Goal: Task Accomplishment & Management: Complete application form

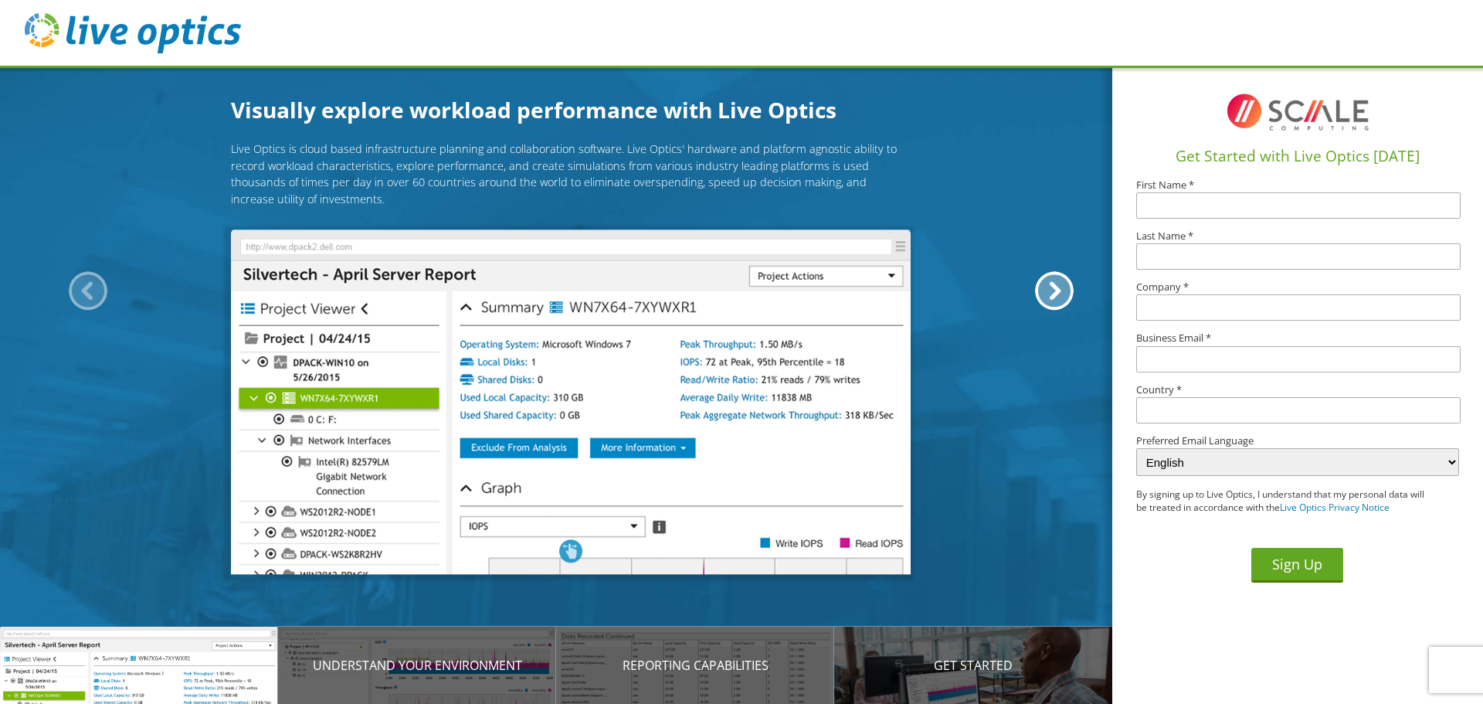
click at [1186, 212] on input "text" at bounding box center [1298, 205] width 324 height 26
type input "Justin"
type input "Huffman"
type input "Huffman201@gmail.com"
type input "[GEOGRAPHIC_DATA]"
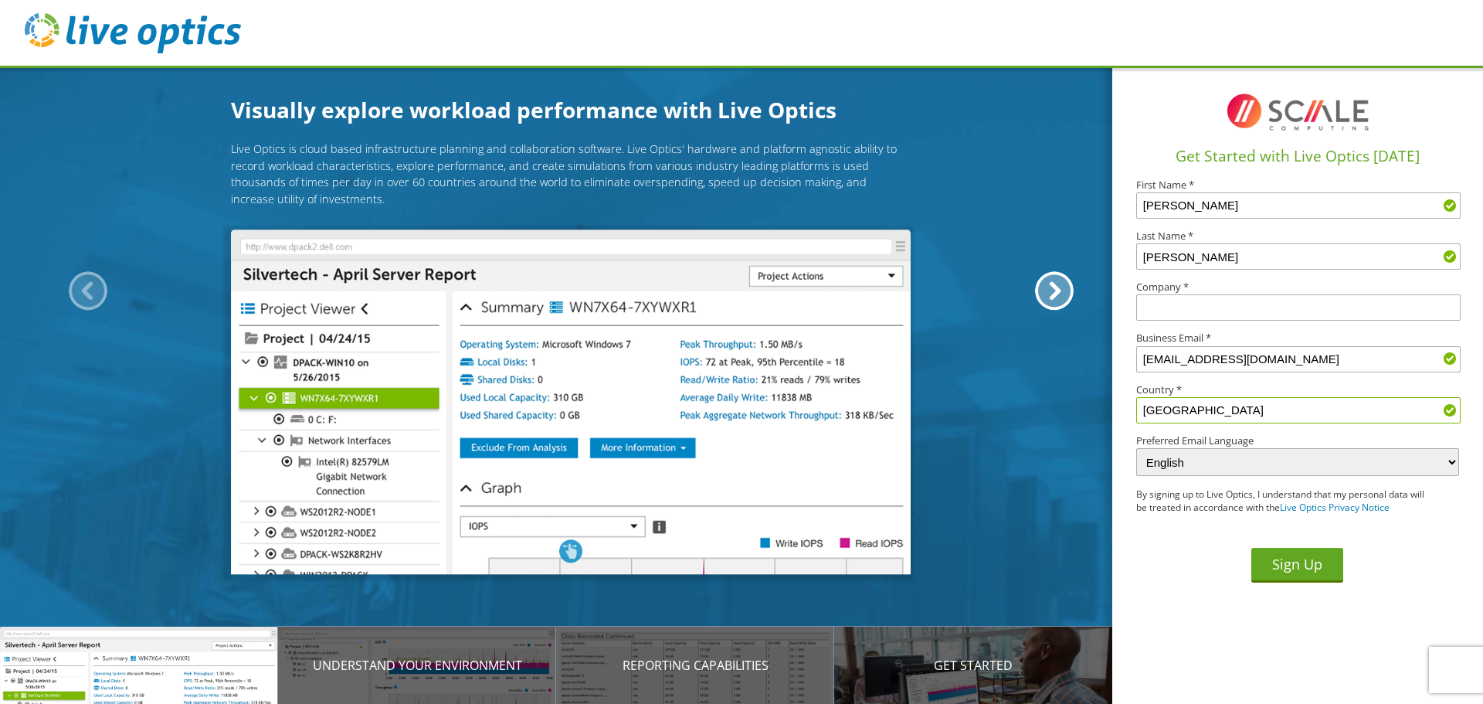
click at [1193, 304] on input "text" at bounding box center [1298, 307] width 324 height 26
type input "Long Lines Broadband"
drag, startPoint x: 1290, startPoint y: 353, endPoint x: 1056, endPoint y: 385, distance: 236.3
click at [1056, 385] on div "Visually explore workload performance with Live Optics Live Optics is cloud bas…" at bounding box center [741, 352] width 1483 height 704
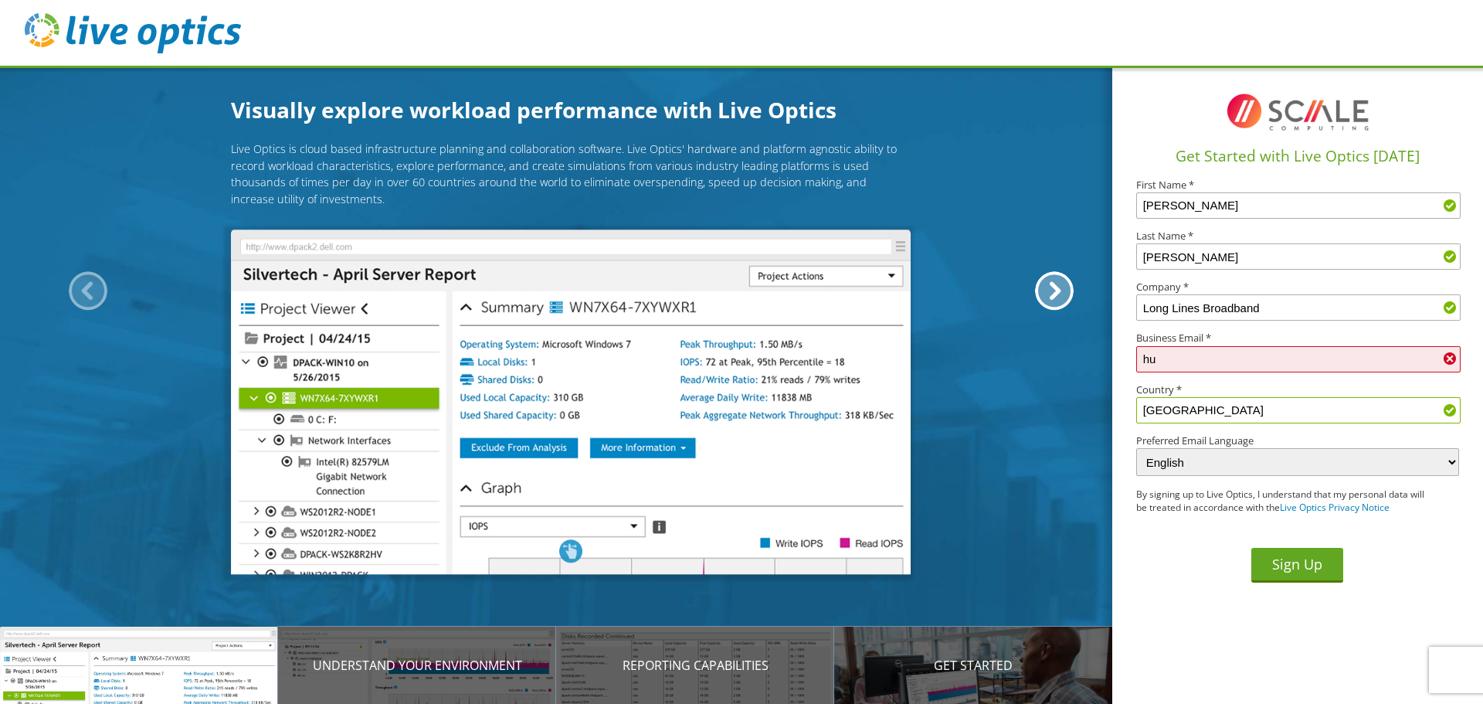
type input "h"
type input "[EMAIL_ADDRESS][DOMAIN_NAME]"
click at [1175, 548] on div "Sign Up" at bounding box center [1297, 555] width 323 height 56
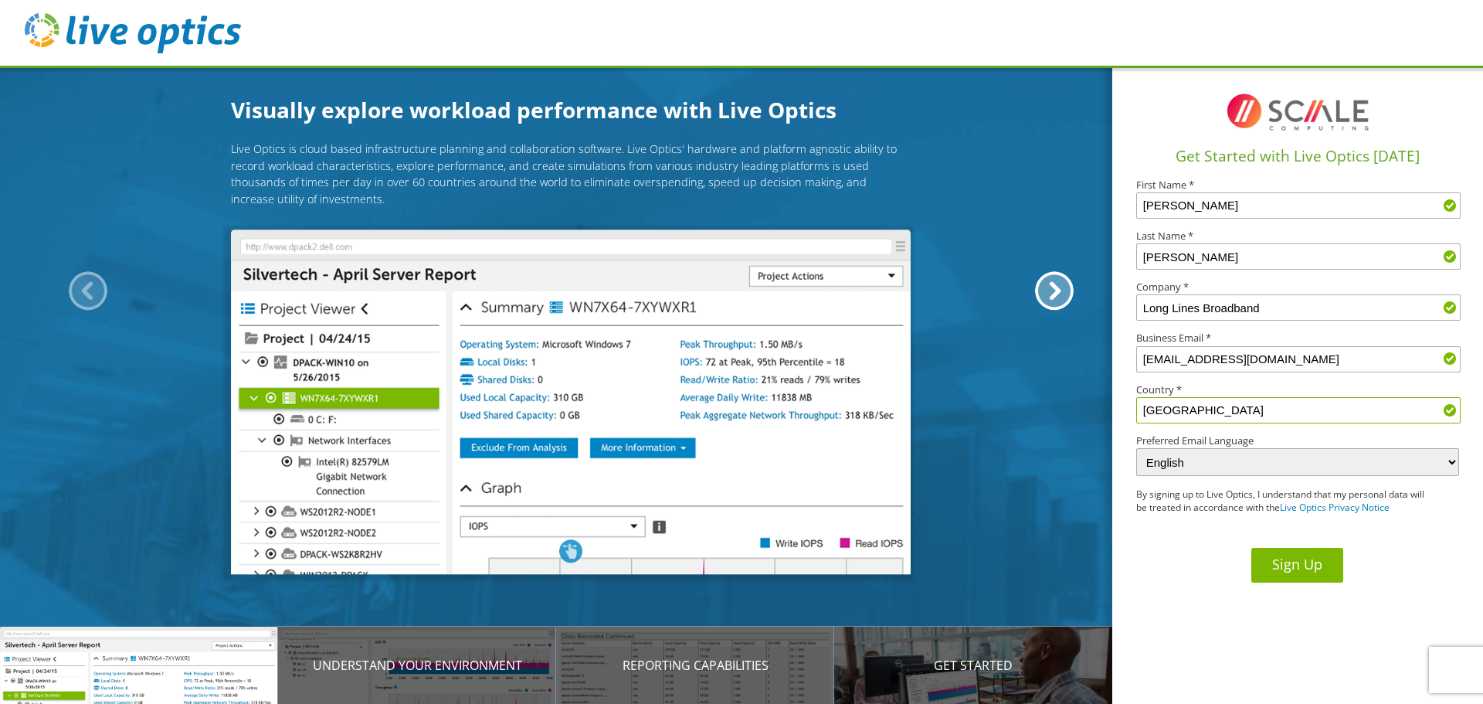
click at [1273, 557] on button "Sign Up" at bounding box center [1297, 565] width 92 height 35
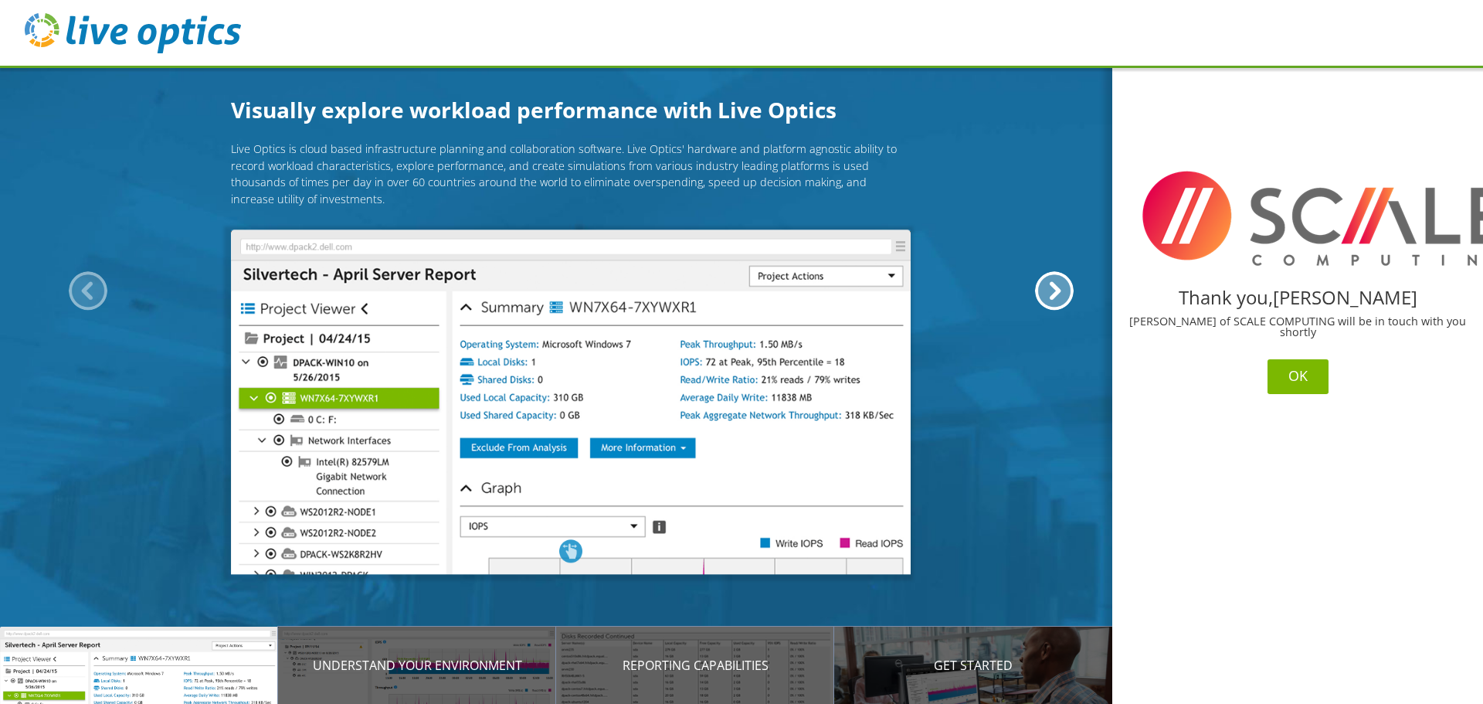
click at [1288, 365] on button "OK" at bounding box center [1298, 376] width 61 height 35
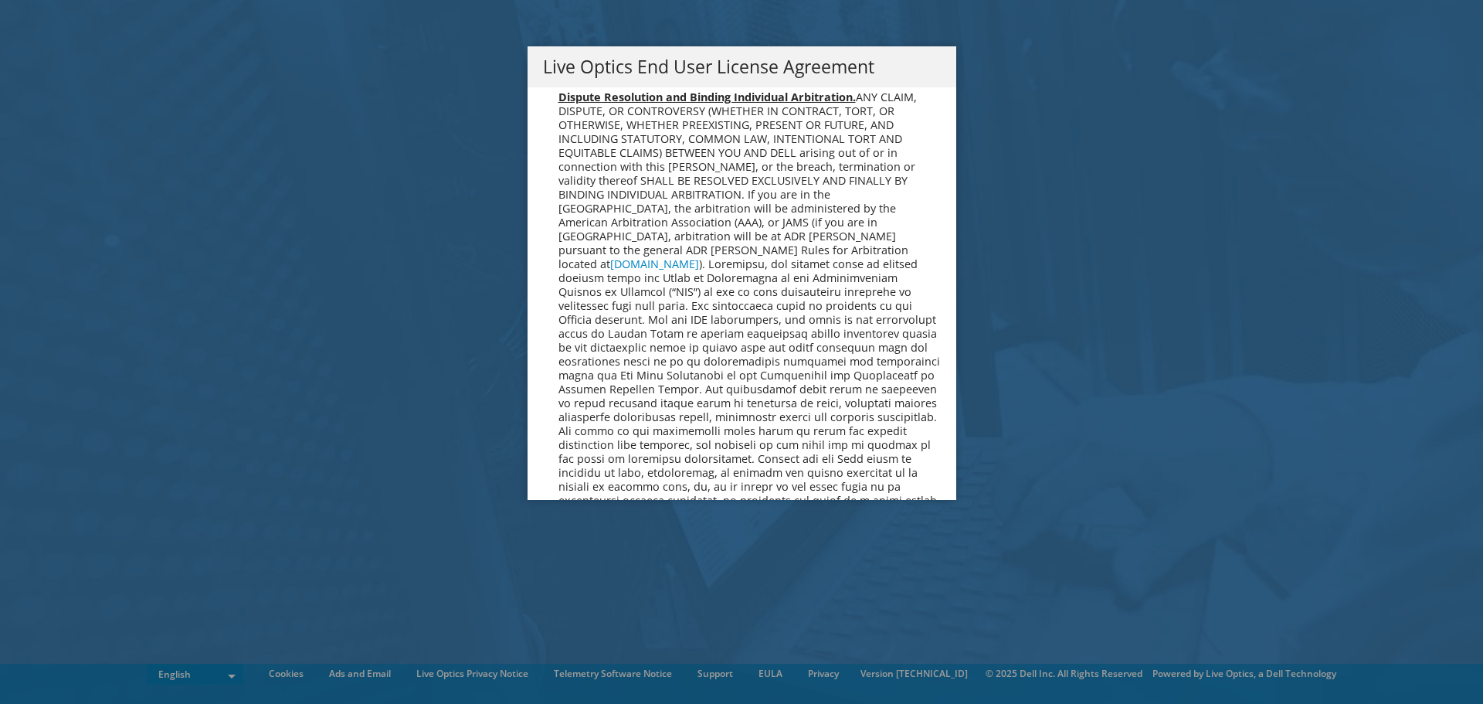
scroll to position [5841, 0]
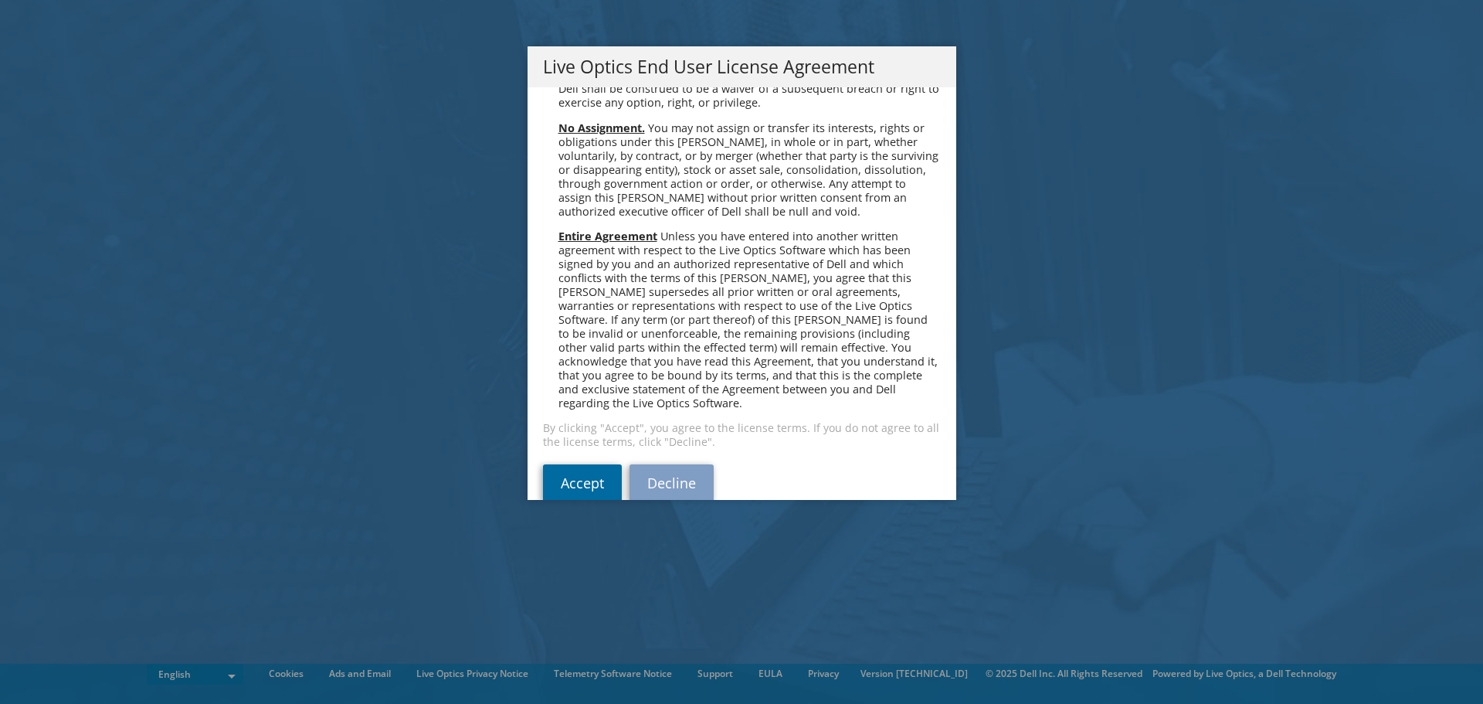
click at [584, 467] on link "Accept" at bounding box center [582, 482] width 79 height 37
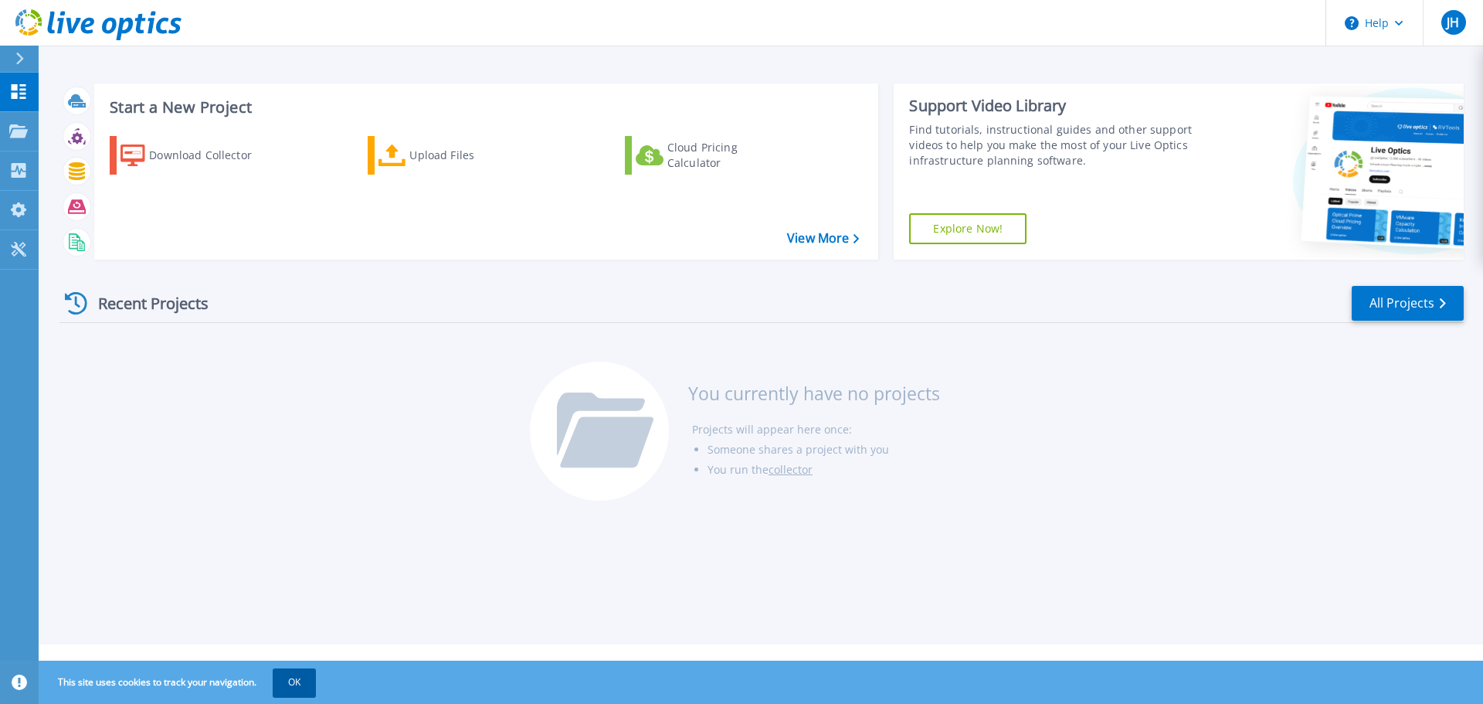
click at [293, 686] on button "OK" at bounding box center [294, 682] width 43 height 28
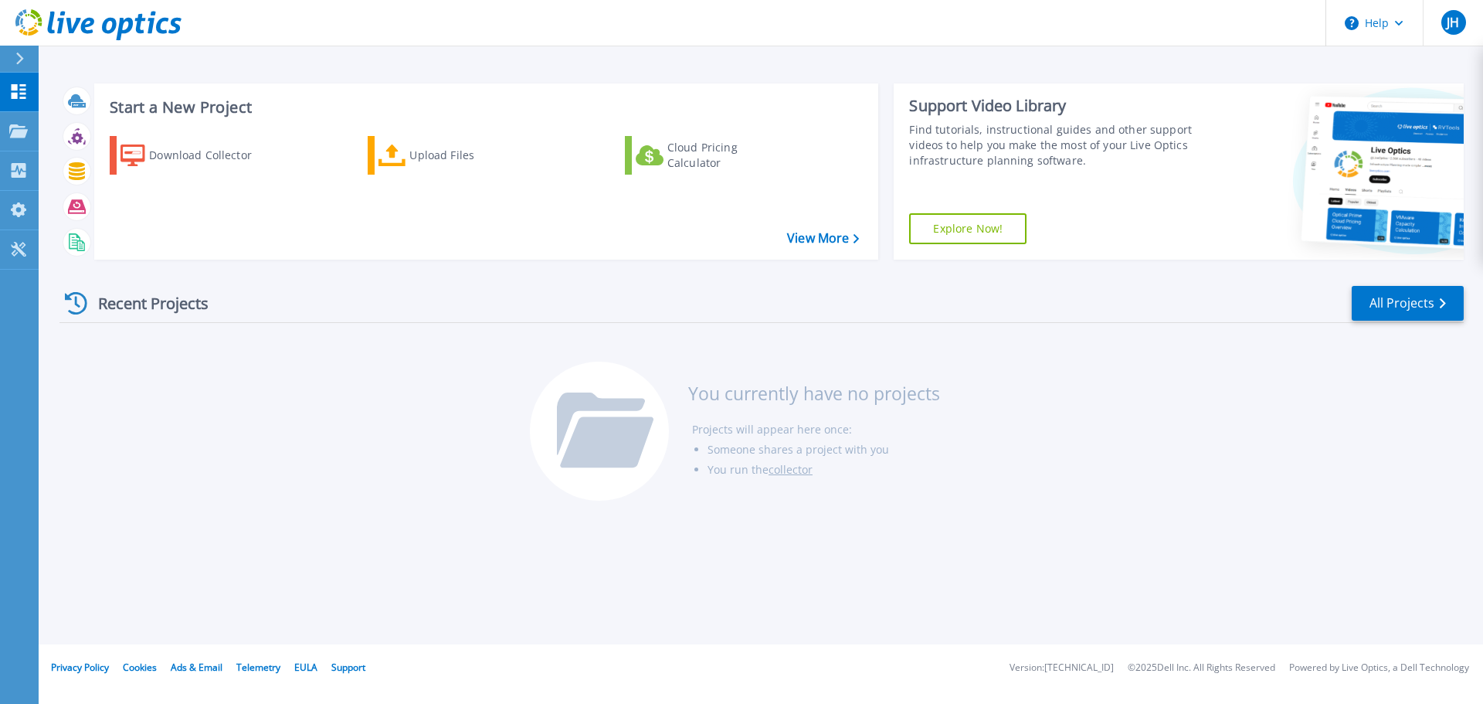
click at [7, 60] on button at bounding box center [19, 59] width 39 height 27
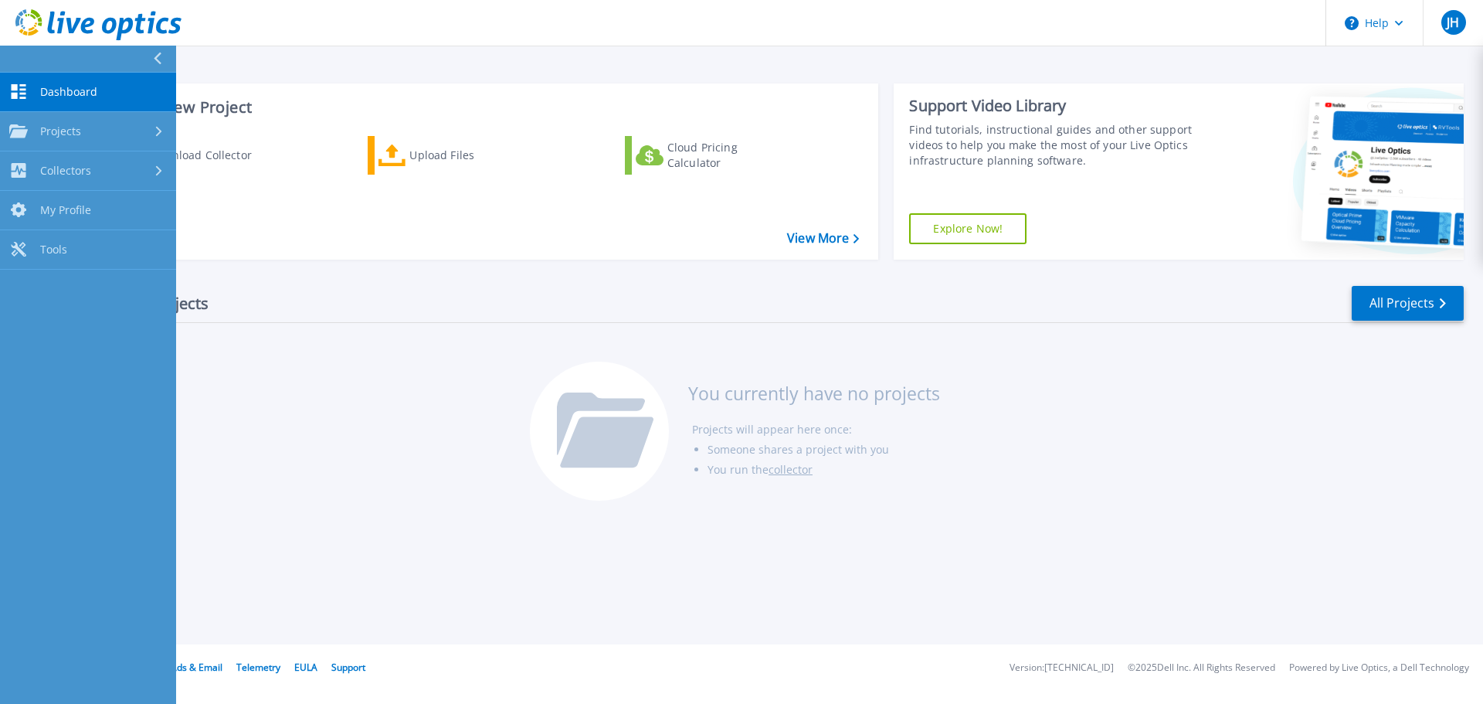
click at [154, 56] on icon at bounding box center [157, 59] width 8 height 12
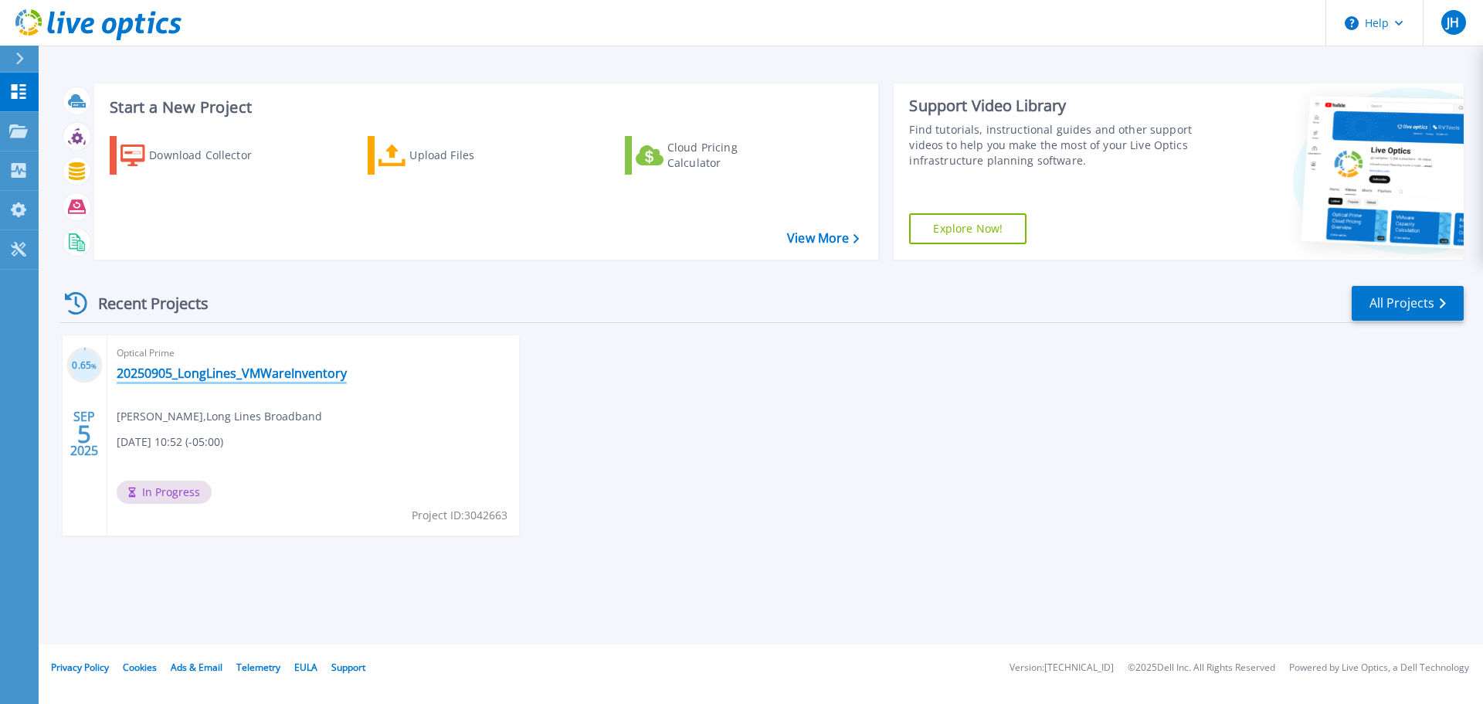
click at [181, 376] on link "20250905_LongLines_VMWareInventory" at bounding box center [232, 372] width 230 height 15
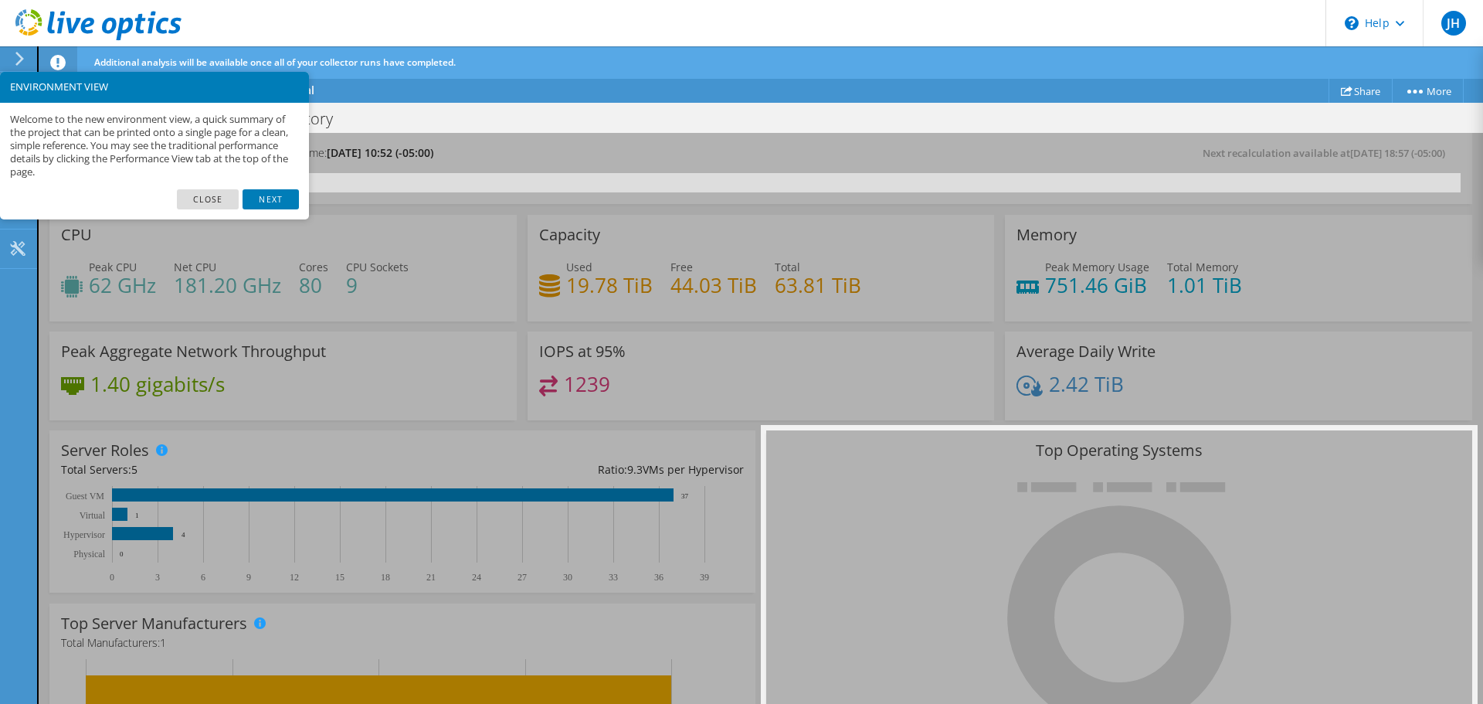
click at [204, 201] on link "Close" at bounding box center [208, 199] width 63 height 20
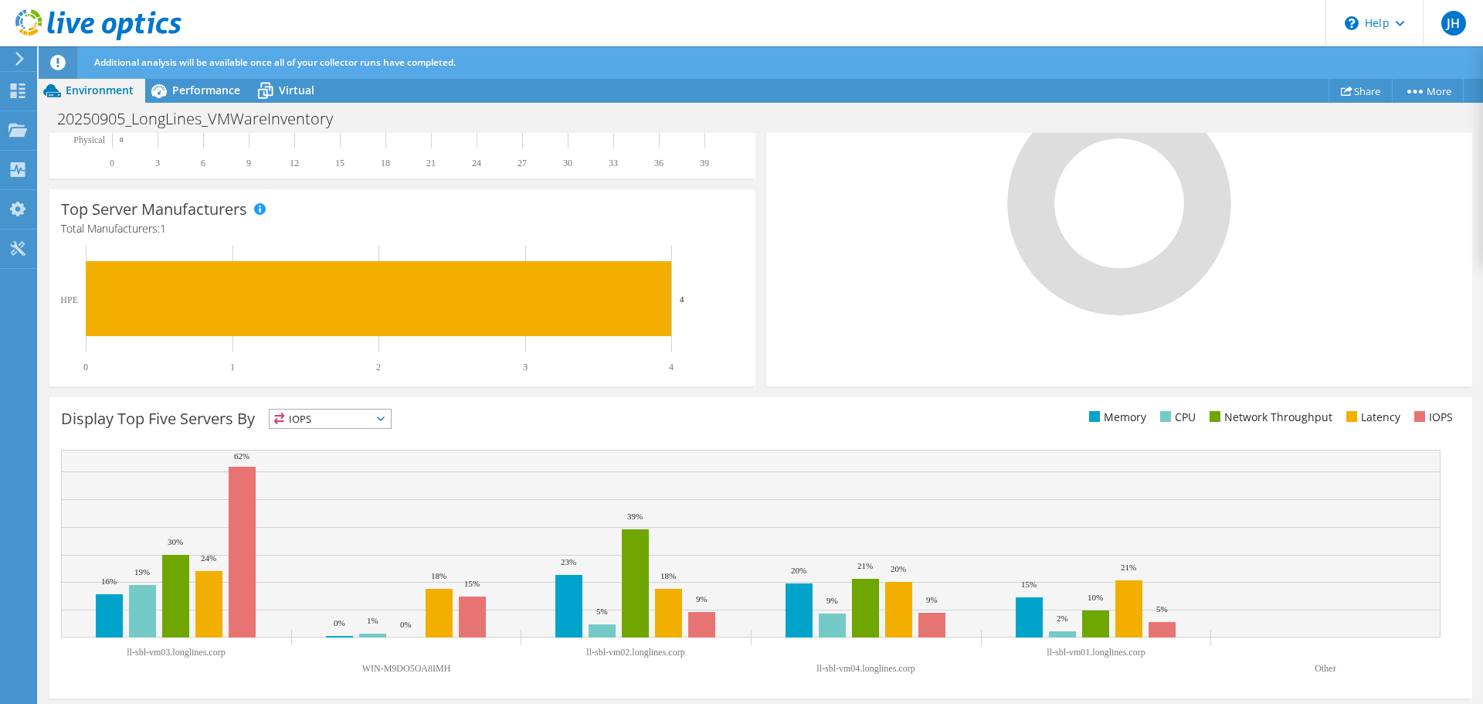
scroll to position [418, 0]
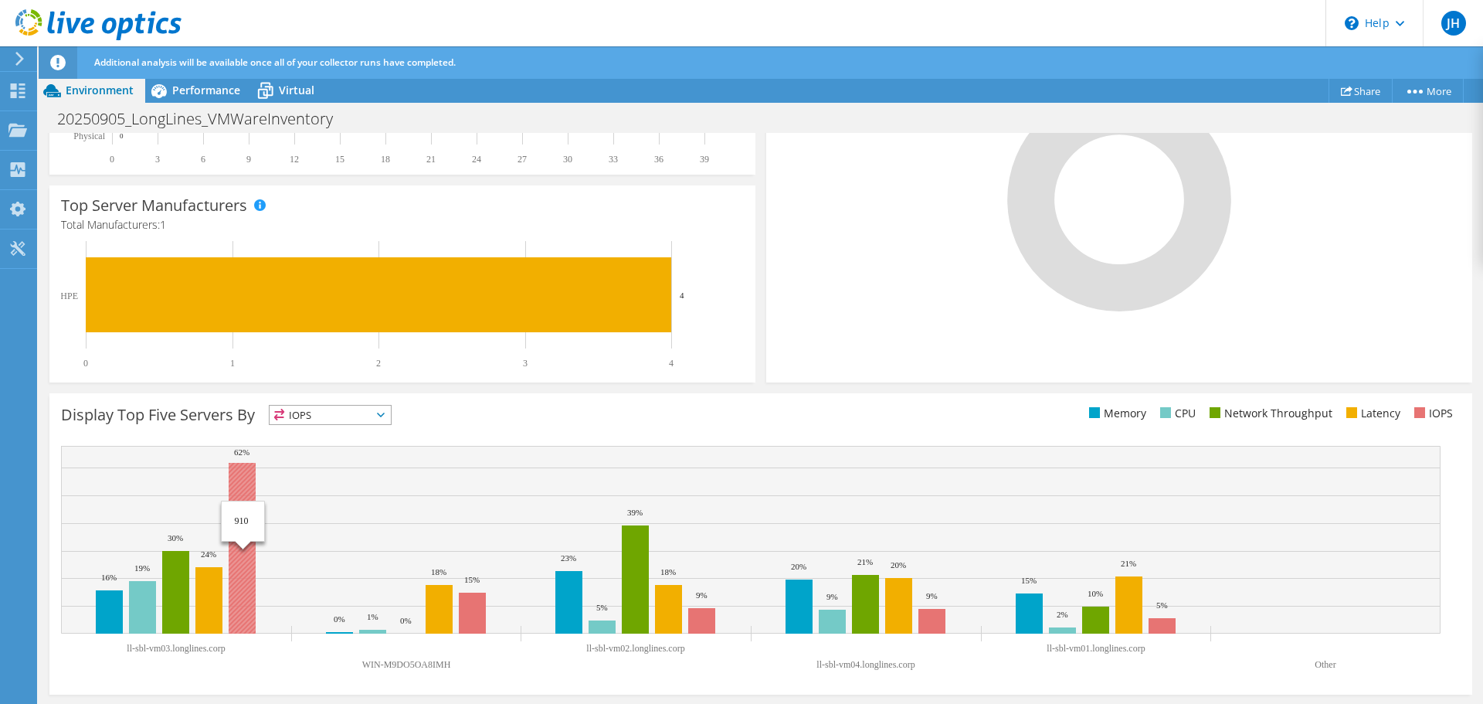
click at [243, 569] on rect at bounding box center [242, 548] width 27 height 171
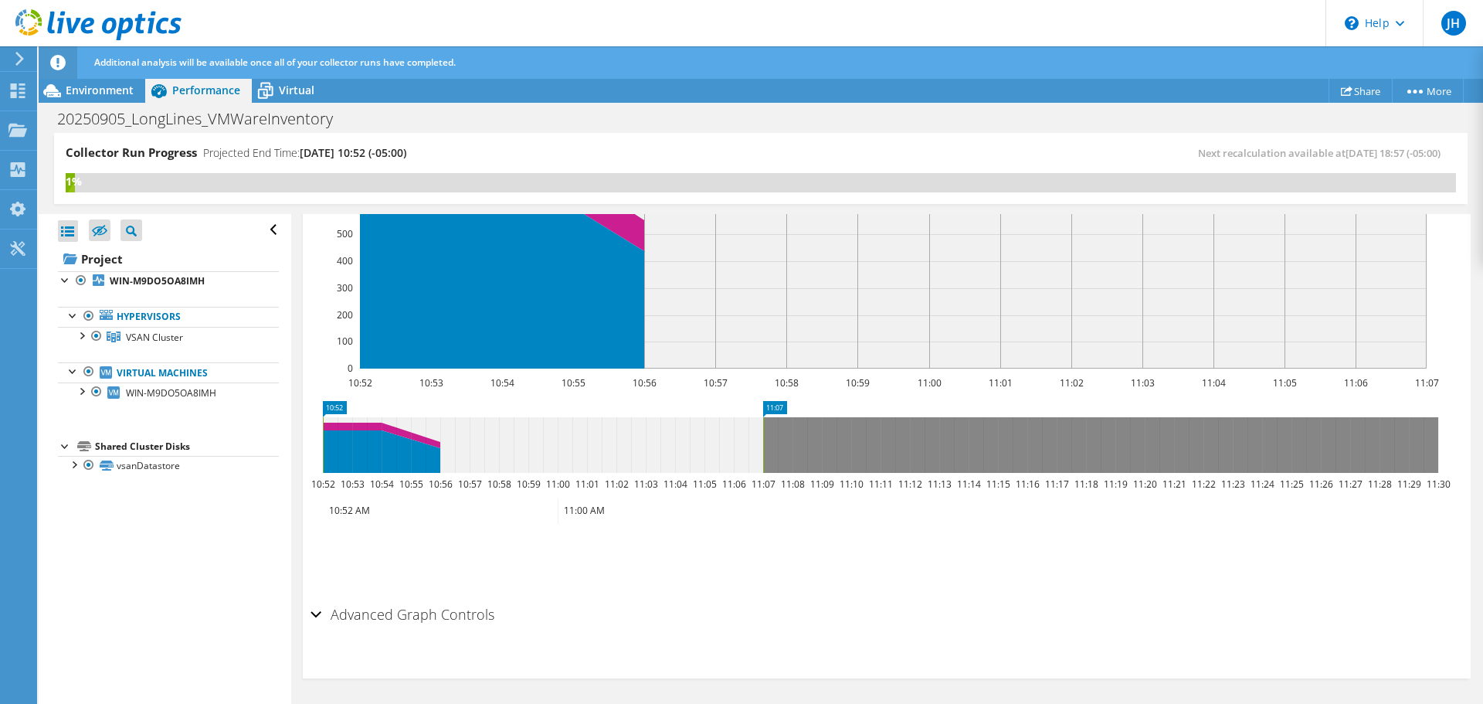
scroll to position [1108, 0]
click at [297, 90] on span "Virtual" at bounding box center [297, 90] width 36 height 15
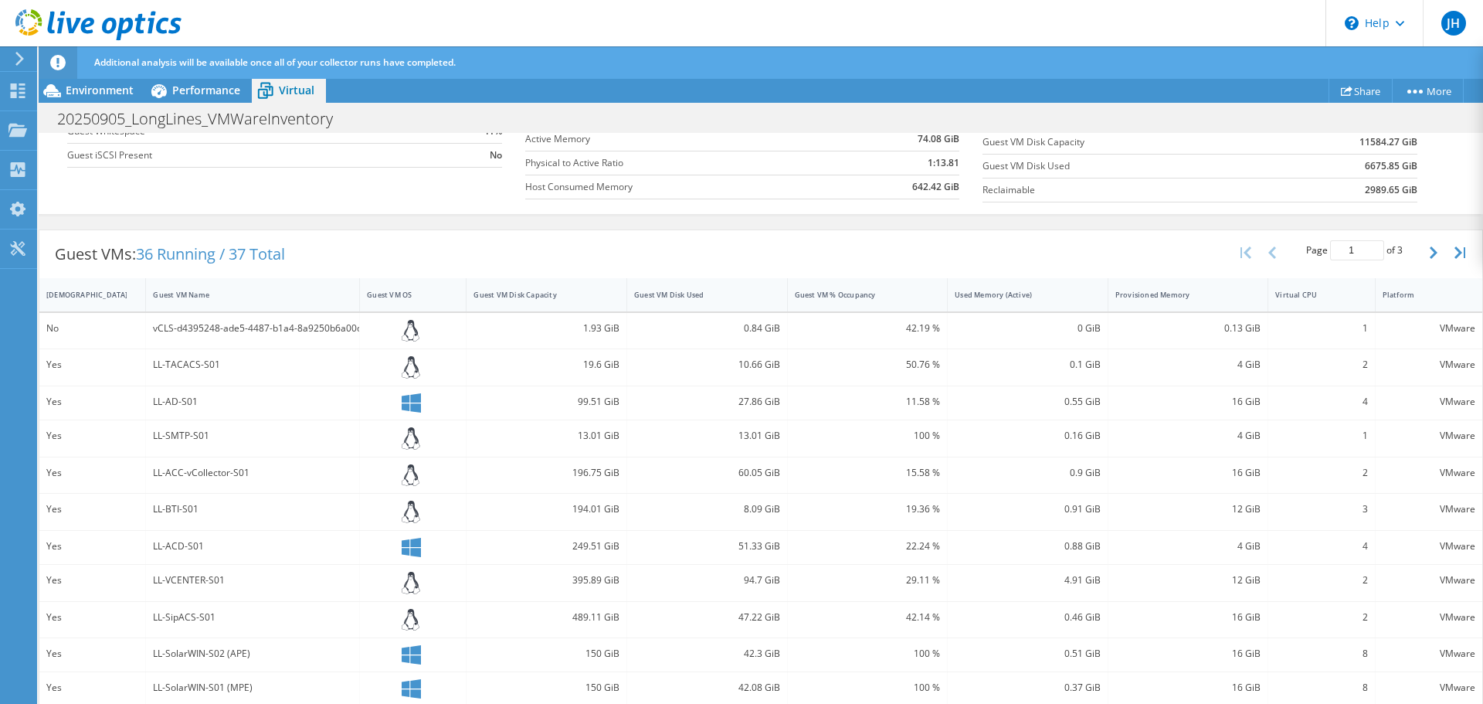
scroll to position [0, 0]
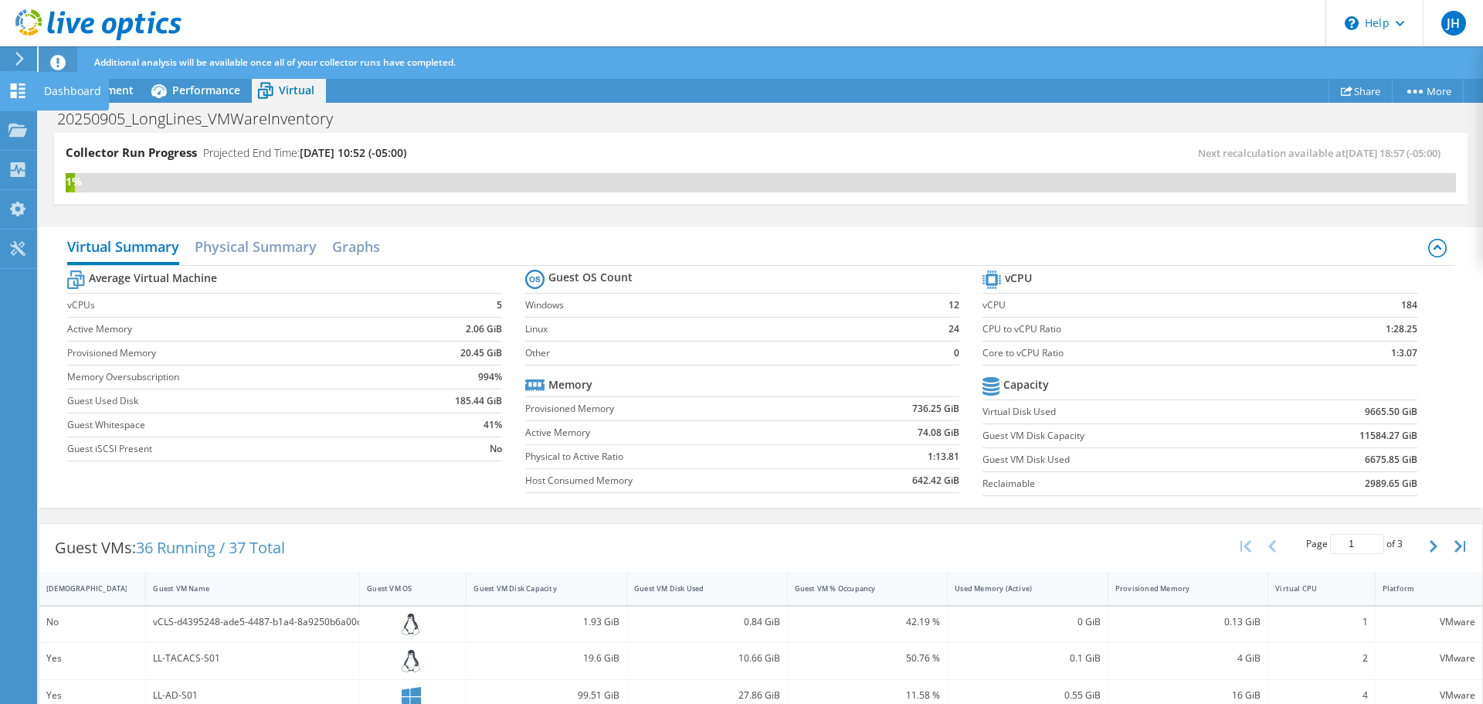
click at [19, 83] on icon at bounding box center [17, 90] width 19 height 15
